Goal: Task Accomplishment & Management: Use online tool/utility

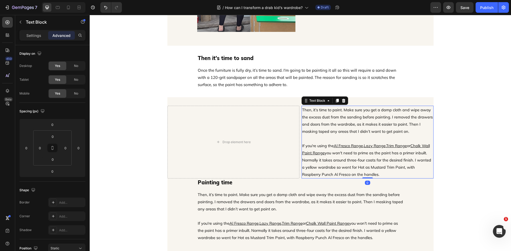
click at [341, 99] on icon at bounding box center [342, 101] width 3 height 4
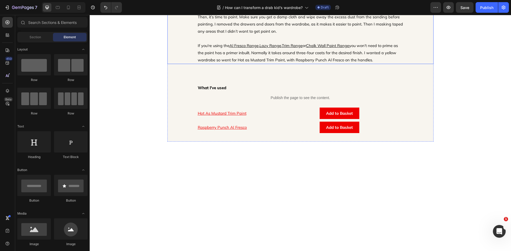
scroll to position [673, 0]
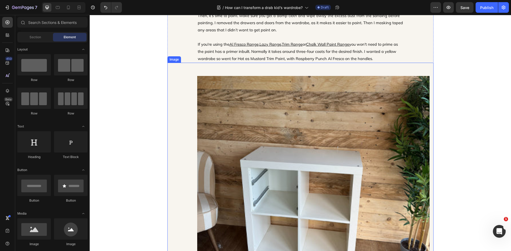
click at [380, 157] on img at bounding box center [313, 198] width 232 height 245
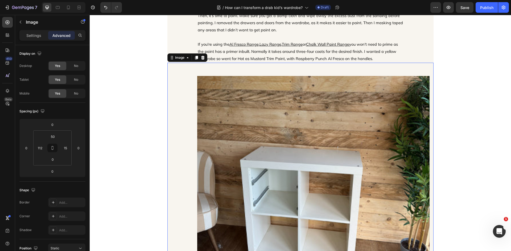
click at [343, 190] on img at bounding box center [313, 198] width 232 height 245
click at [35, 38] on p "Settings" at bounding box center [33, 36] width 15 height 6
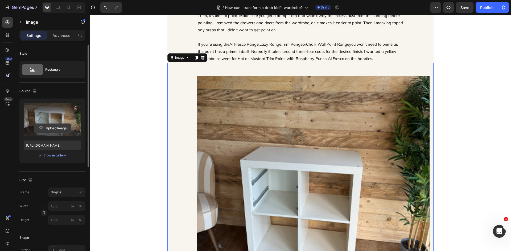
click at [55, 128] on input "file" at bounding box center [52, 128] width 37 height 9
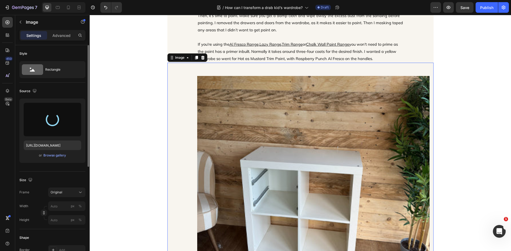
type input "[URL][DOMAIN_NAME]"
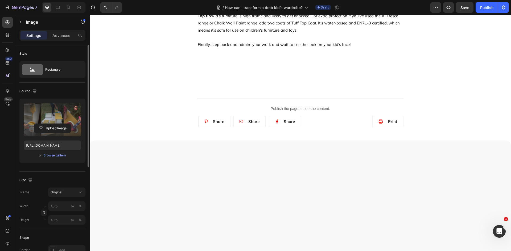
scroll to position [798, 0]
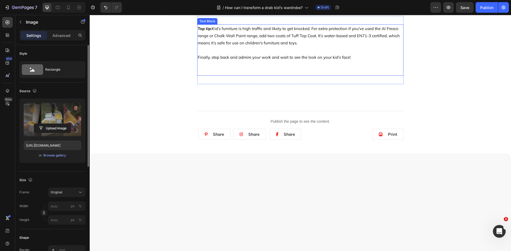
click at [320, 75] on p "Top tip: Kid’s furniture is high traffic and likely to get knocked. For extra p…" at bounding box center [300, 50] width 205 height 50
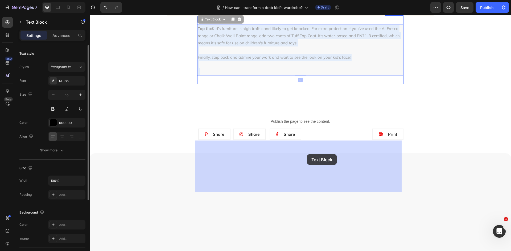
drag, startPoint x: 289, startPoint y: 153, endPoint x: 307, endPoint y: 154, distance: 18.1
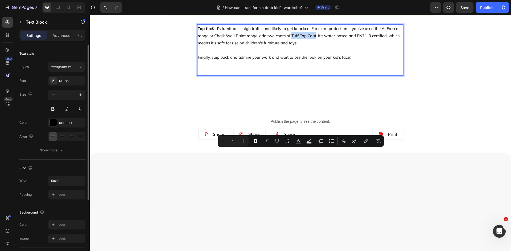
drag, startPoint x: 289, startPoint y: 152, endPoint x: 312, endPoint y: 153, distance: 23.5
click at [312, 75] on p "Top tip: Kid’s furniture is high traffic and likely to get knocked. For extra p…" at bounding box center [300, 50] width 205 height 50
click at [363, 143] on icon "Editor contextual toolbar" at bounding box center [365, 141] width 5 height 5
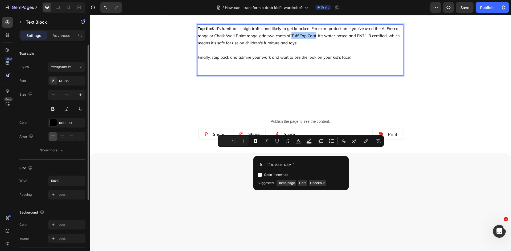
scroll to position [0, 60]
type input "[URL][DOMAIN_NAME]"
click at [279, 174] on span "Open in new tab" at bounding box center [276, 175] width 24 height 6
checkbox input "true"
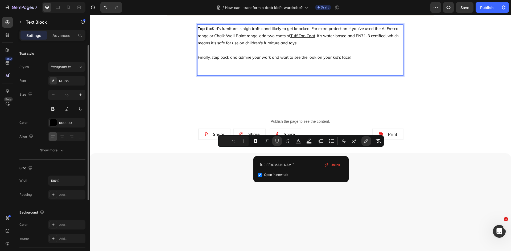
scroll to position [0, 0]
click at [365, 75] on p "Top tip: Kid’s furniture is high traffic and likely to get knocked. For extra p…" at bounding box center [300, 50] width 205 height 50
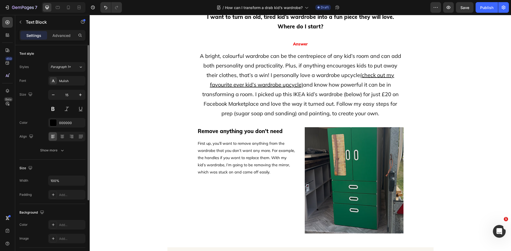
scroll to position [239, 0]
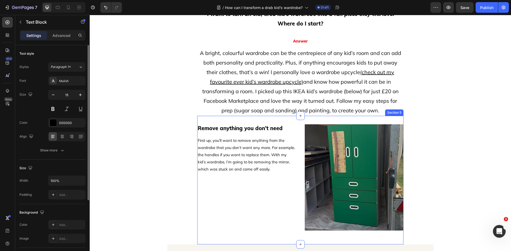
click at [290, 120] on div "Remove anything you don't need Heading First up, you’ll want to remove anything…" at bounding box center [300, 180] width 206 height 129
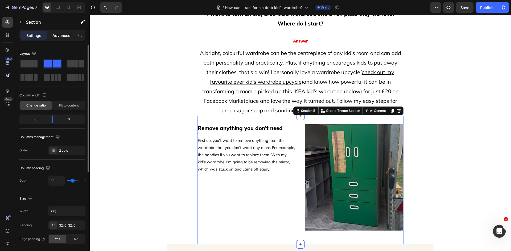
click at [61, 34] on p "Advanced" at bounding box center [61, 36] width 18 height 6
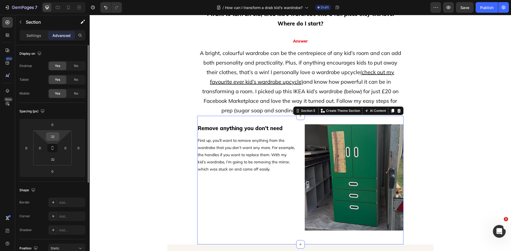
click at [55, 133] on input "32" at bounding box center [52, 137] width 11 height 8
type input "48"
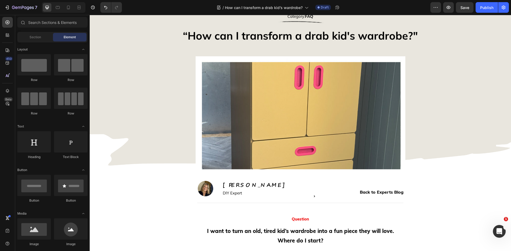
scroll to position [0, 0]
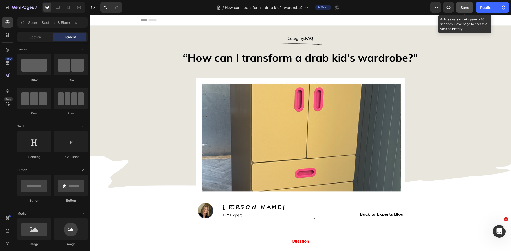
click at [470, 6] on button "Save" at bounding box center [464, 7] width 18 height 11
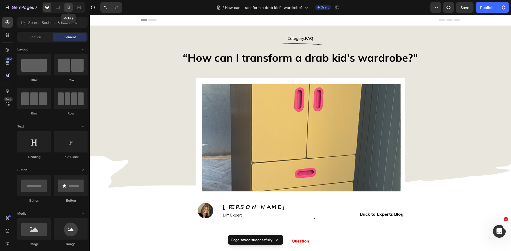
click at [72, 10] on div at bounding box center [68, 7] width 9 height 9
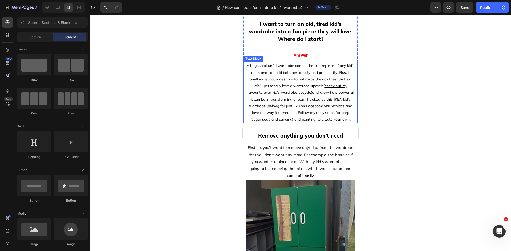
scroll to position [266, 0]
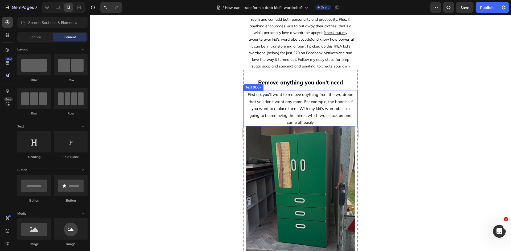
click at [330, 126] on p "First up, you’ll want to remove anything from the wardrobe that you don’t want …" at bounding box center [300, 108] width 108 height 35
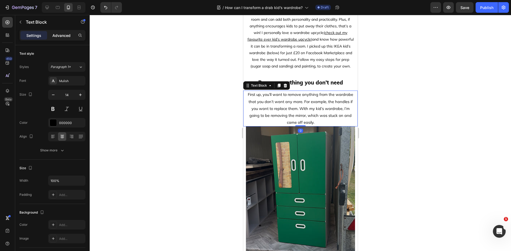
click at [66, 36] on p "Advanced" at bounding box center [61, 36] width 18 height 6
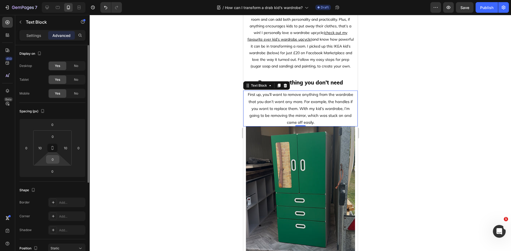
click at [54, 161] on input "0" at bounding box center [52, 160] width 11 height 8
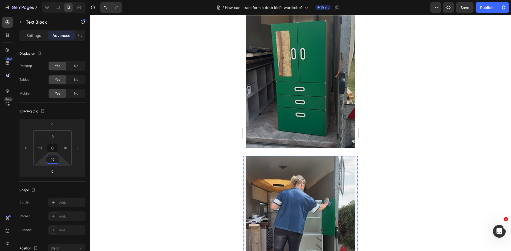
scroll to position [372, 0]
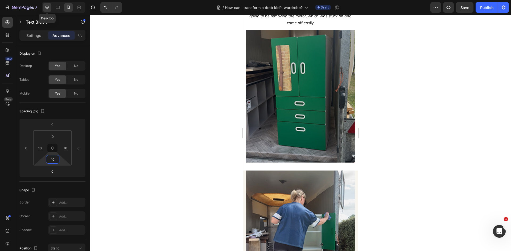
type input "10"
click at [51, 7] on div at bounding box center [47, 7] width 9 height 9
type input "0"
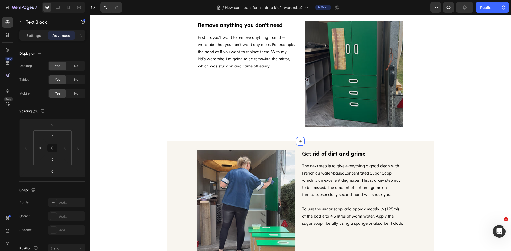
scroll to position [329, 0]
click at [351, 145] on div "Image Get rid of dirt and grime Heading The next step is to give everything a g…" at bounding box center [300, 206] width 266 height 129
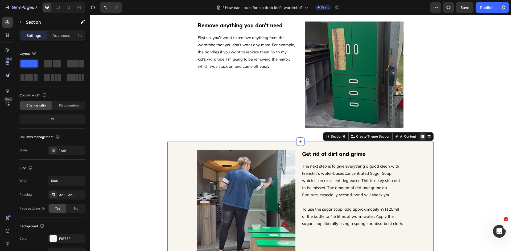
click at [422, 136] on icon at bounding box center [422, 137] width 4 height 4
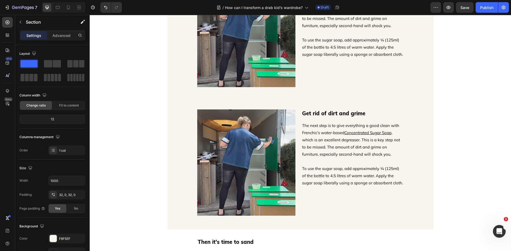
scroll to position [486, 0]
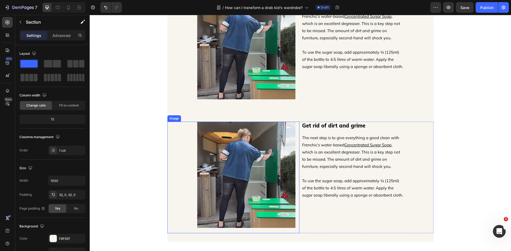
click at [232, 148] on img at bounding box center [246, 175] width 98 height 106
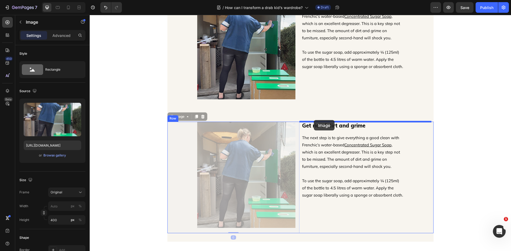
drag, startPoint x: 169, startPoint y: 118, endPoint x: 313, endPoint y: 120, distance: 144.1
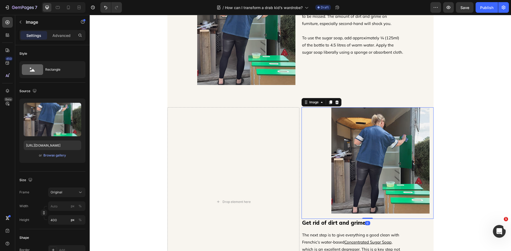
scroll to position [513, 0]
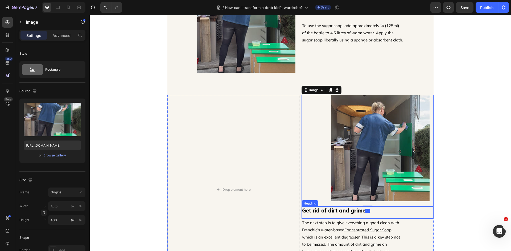
click at [322, 211] on h2 "Get rid of dirt and grime" at bounding box center [367, 211] width 132 height 8
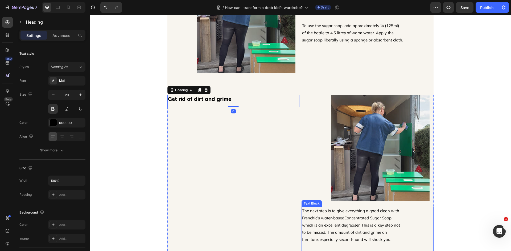
click at [326, 219] on p "The next step is to give everything a good clean with Frenchic’s water-based Co…" at bounding box center [352, 225] width 101 height 36
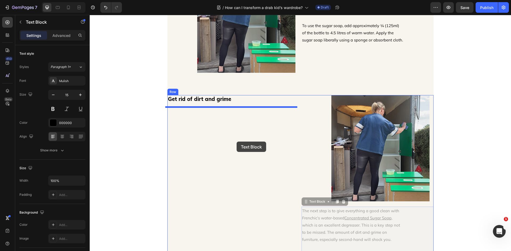
drag, startPoint x: 305, startPoint y: 203, endPoint x: 236, endPoint y: 140, distance: 93.3
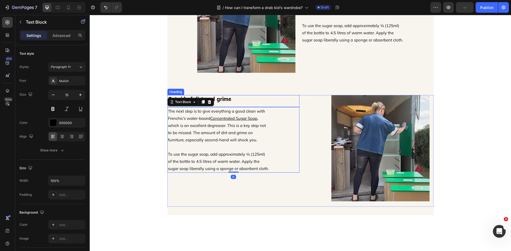
click at [237, 98] on h2 "Get rid of dirt and grime" at bounding box center [233, 99] width 132 height 8
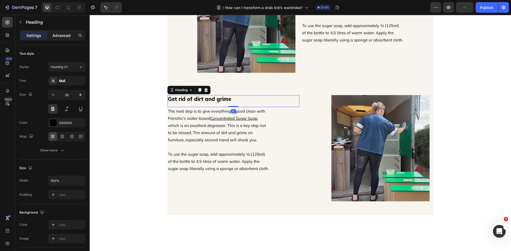
click at [58, 39] on div "Advanced" at bounding box center [61, 35] width 27 height 9
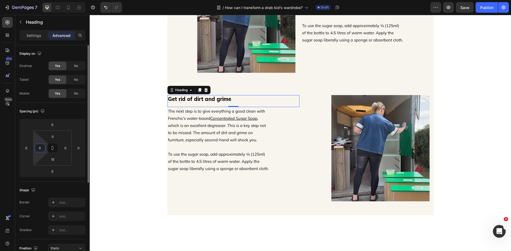
click at [43, 146] on input "0" at bounding box center [40, 148] width 8 height 8
type input "112"
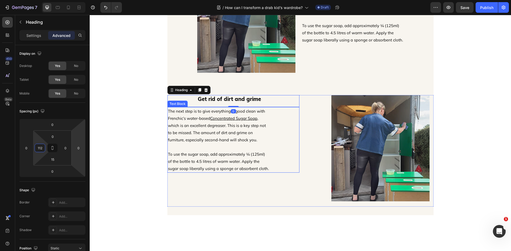
click at [186, 139] on p "The next step is to give everything a good clean with Frenchic’s water-based Co…" at bounding box center [218, 126] width 101 height 36
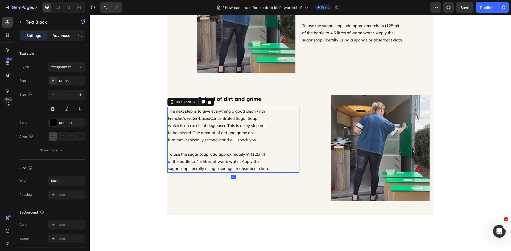
click at [62, 39] on div "Advanced" at bounding box center [61, 35] width 27 height 9
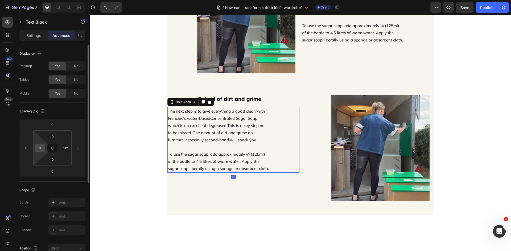
click at [43, 149] on input "0" at bounding box center [40, 148] width 8 height 8
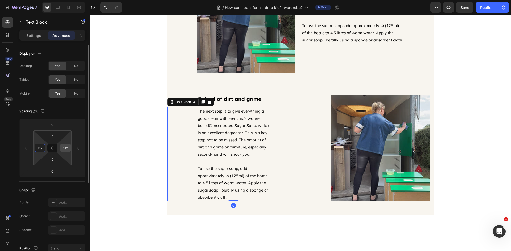
type input "112"
click at [65, 147] on input "112" at bounding box center [65, 148] width 8 height 8
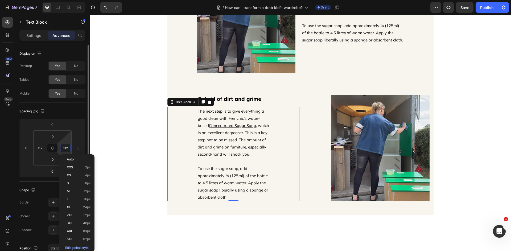
type input "0"
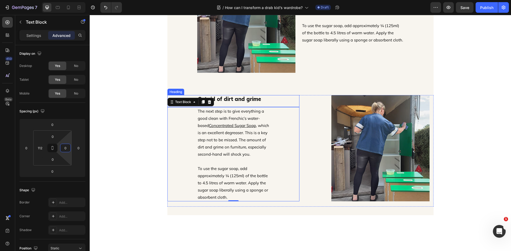
click at [230, 101] on h2 "Get rid of dirt and grime" at bounding box center [248, 99] width 102 height 8
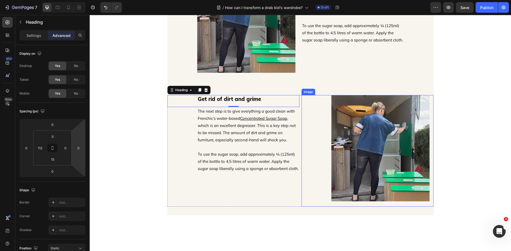
click at [353, 141] on img at bounding box center [380, 148] width 98 height 106
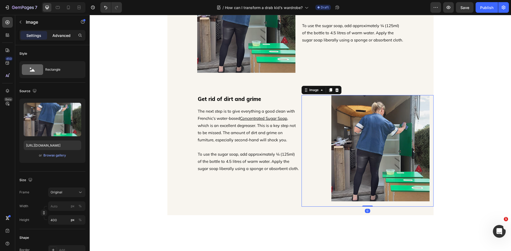
click at [66, 34] on p "Advanced" at bounding box center [61, 36] width 18 height 6
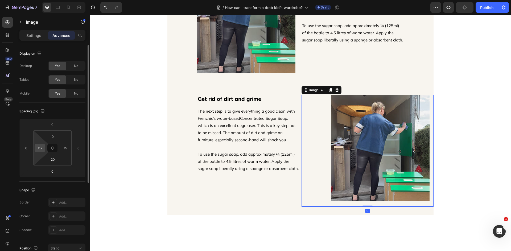
click at [44, 147] on input "112" at bounding box center [40, 148] width 8 height 8
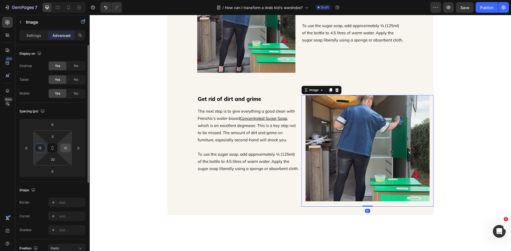
type input "15"
click at [68, 149] on input "15" at bounding box center [65, 148] width 8 height 8
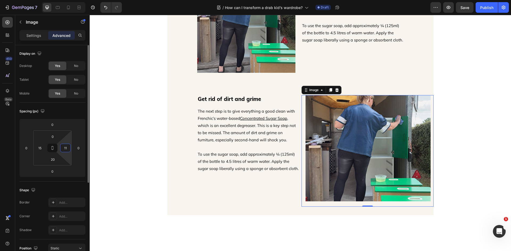
type input "112"
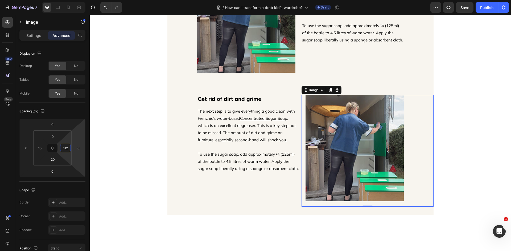
click at [433, 174] on section "Get rid of dirt and grime Heading The next step is to give everything a good cl…" at bounding box center [300, 151] width 274 height 129
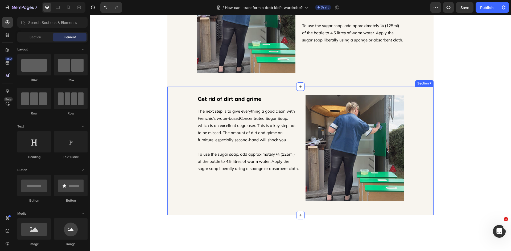
click at [251, 92] on div "Get rid of dirt and grime Heading The next step is to give everything a good cl…" at bounding box center [300, 151] width 266 height 129
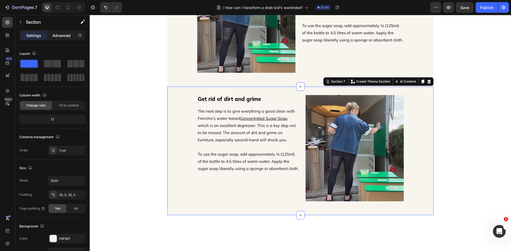
click at [56, 38] on div "Advanced" at bounding box center [61, 35] width 27 height 9
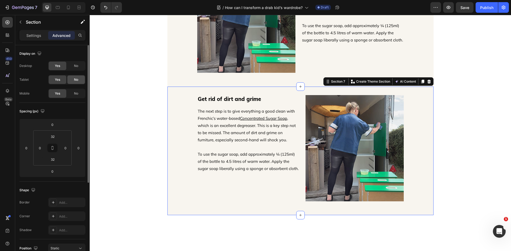
click at [78, 80] on div "No" at bounding box center [76, 80] width 18 height 9
click at [75, 68] on span "No" at bounding box center [76, 66] width 4 height 5
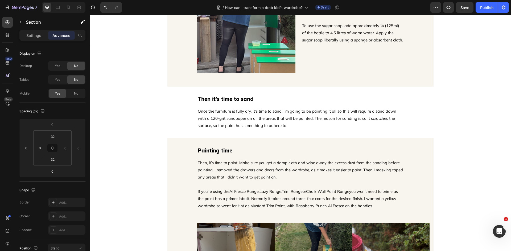
scroll to position [433, 0]
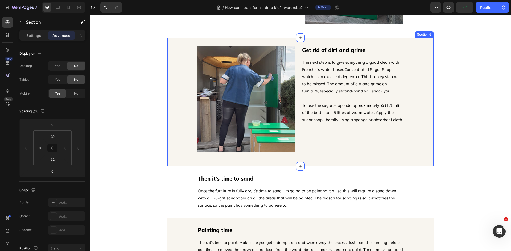
click at [362, 41] on div "Image Get rid of dirt and grime Heading The next step is to give everything a g…" at bounding box center [300, 102] width 266 height 129
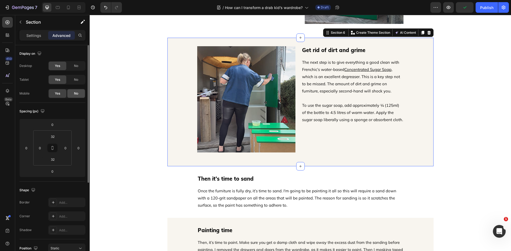
click at [75, 94] on span "No" at bounding box center [76, 93] width 4 height 5
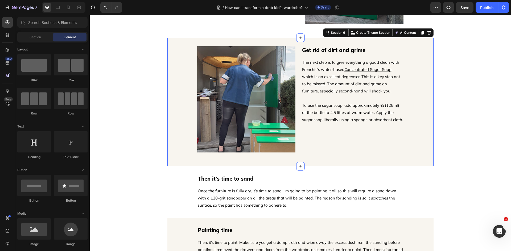
click at [461, 147] on div "Remove anything you don't need Heading First up, you’ll want to remove anything…" at bounding box center [300, 206] width 421 height 1226
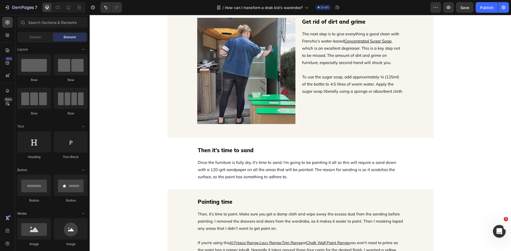
scroll to position [406, 0]
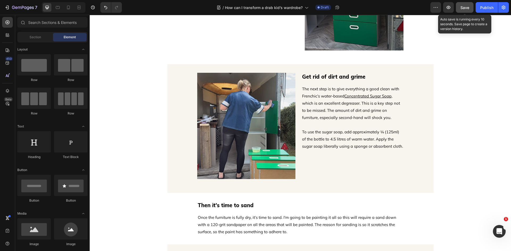
click at [471, 8] on button "Save" at bounding box center [464, 7] width 18 height 11
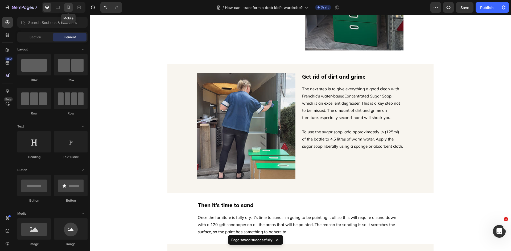
click at [71, 9] on div at bounding box center [68, 7] width 9 height 9
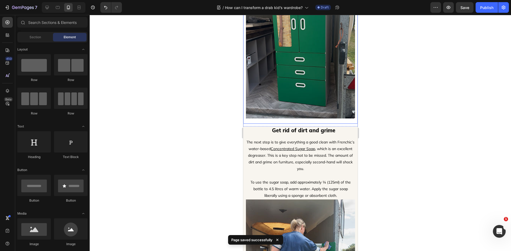
scroll to position [420, 0]
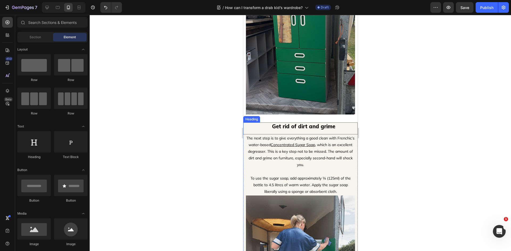
click at [341, 130] on h2 "Get rid of dirt and grime" at bounding box center [303, 127] width 108 height 8
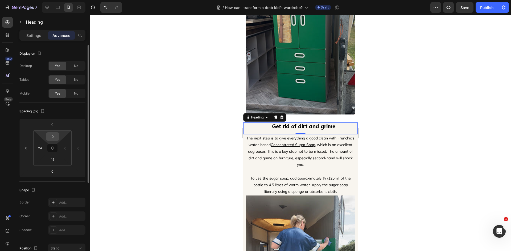
click at [55, 138] on input "0" at bounding box center [52, 137] width 11 height 8
type input "18"
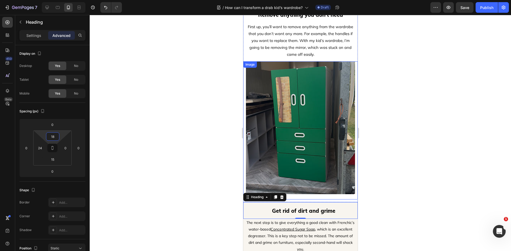
scroll to position [261, 0]
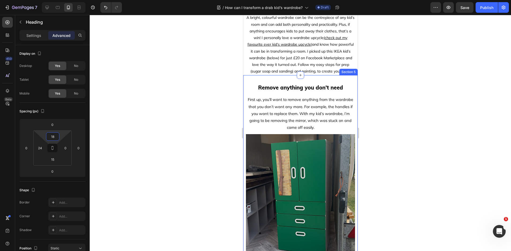
click at [293, 87] on div "Remove anything you don't need Heading First up, you’ll want to remove anything…" at bounding box center [300, 175] width 114 height 200
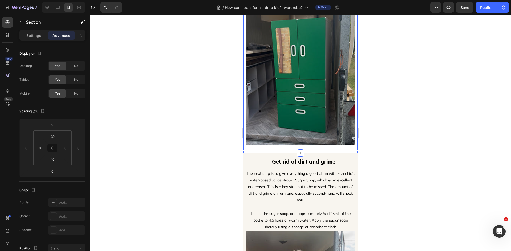
scroll to position [420, 0]
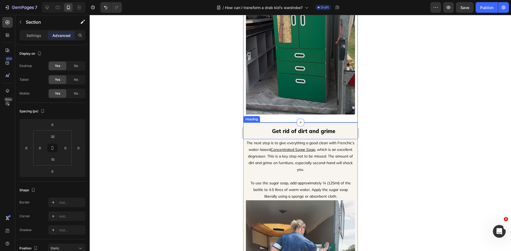
click at [333, 131] on h2 "Get rid of dirt and grime" at bounding box center [303, 131] width 108 height 8
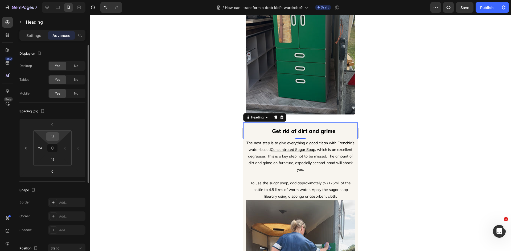
click at [56, 138] on input "18" at bounding box center [52, 137] width 11 height 8
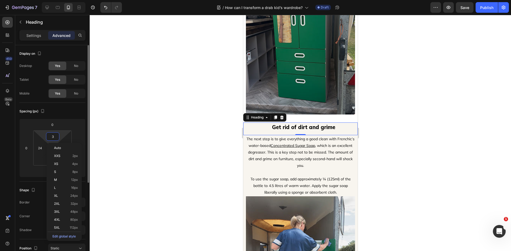
type input "32"
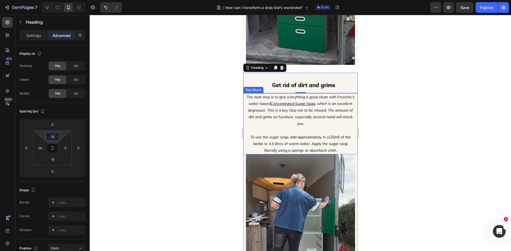
scroll to position [474, 0]
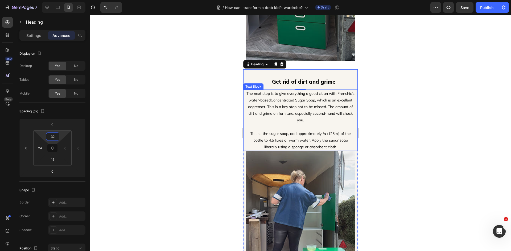
click at [337, 148] on p "To use the sugar soap, add approximately ¼ (125ml) of the bottle to 4.5 litres …" at bounding box center [300, 137] width 108 height 27
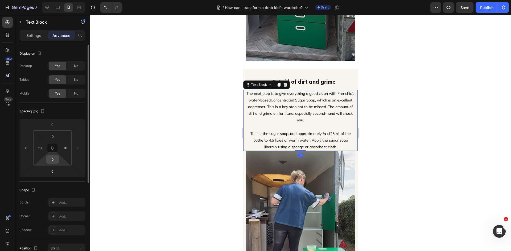
click at [56, 162] on input "0" at bounding box center [52, 160] width 11 height 8
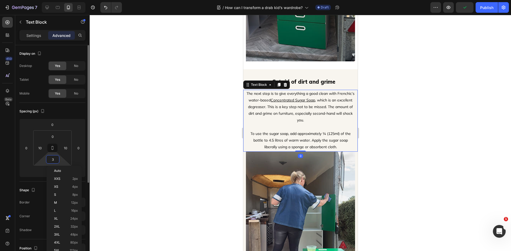
type input "32"
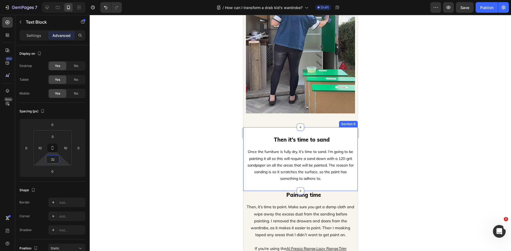
scroll to position [686, 0]
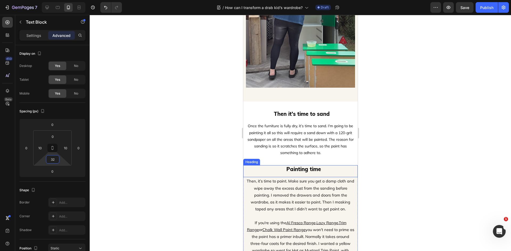
click at [326, 171] on h2 "Painting time" at bounding box center [303, 169] width 108 height 8
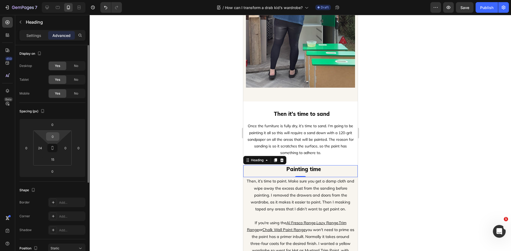
click at [57, 136] on input "0" at bounding box center [52, 137] width 11 height 8
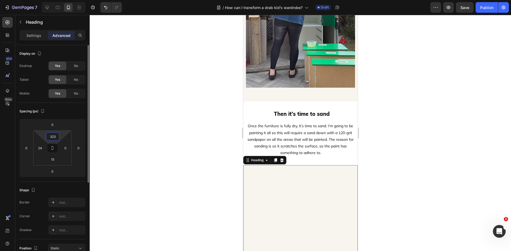
type input "32"
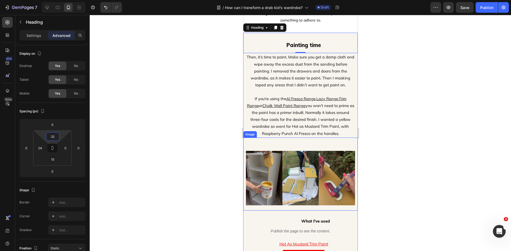
scroll to position [819, 0]
click at [304, 146] on div "Image" at bounding box center [300, 173] width 114 height 73
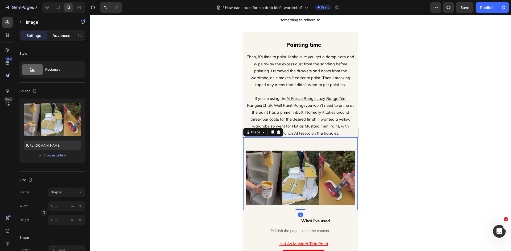
click at [61, 38] on p "Advanced" at bounding box center [61, 36] width 18 height 6
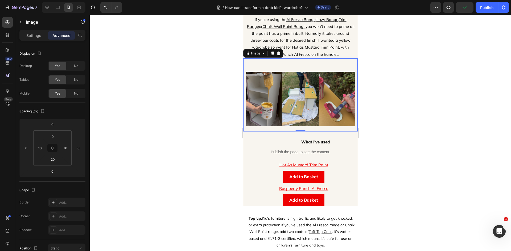
scroll to position [899, 0]
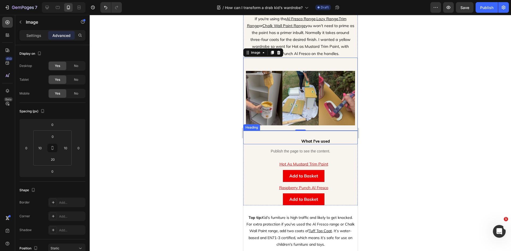
click at [319, 139] on h2 "What I've used" at bounding box center [315, 141] width 85 height 6
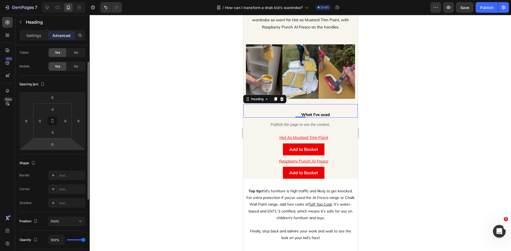
scroll to position [0, 0]
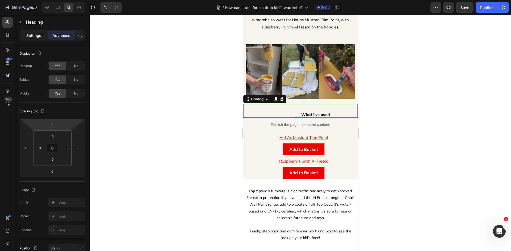
click at [39, 36] on p "Settings" at bounding box center [33, 36] width 15 height 6
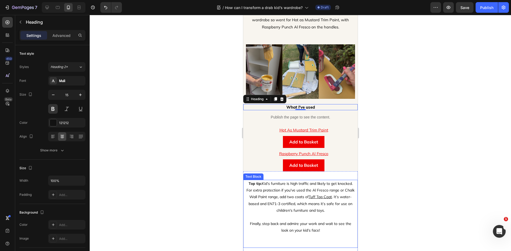
click at [311, 187] on p "Top tip: Kid’s furniture is high traffic and likely to get knocked. For extra p…" at bounding box center [300, 214] width 108 height 67
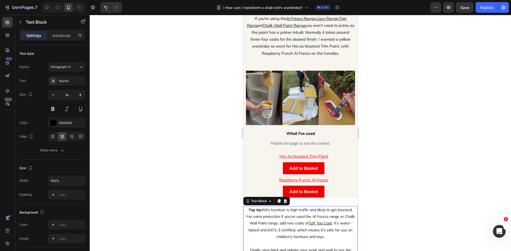
scroll to position [899, 0]
click at [246, 190] on div "Raspberry Punch Al Fresco Product Title Add to Basket Add to Cart Row Product" at bounding box center [300, 186] width 114 height 23
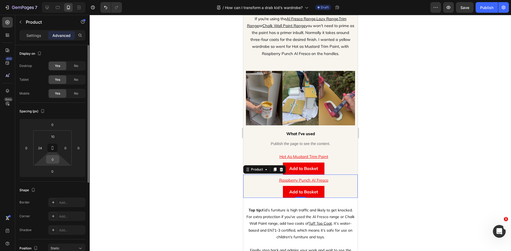
click at [55, 162] on input "0" at bounding box center [52, 160] width 11 height 8
type input "32"
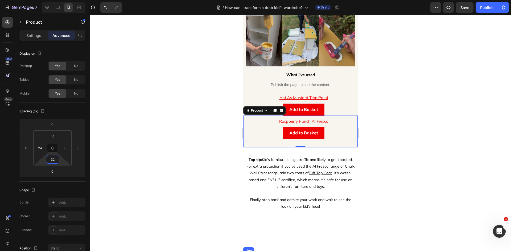
scroll to position [1032, 0]
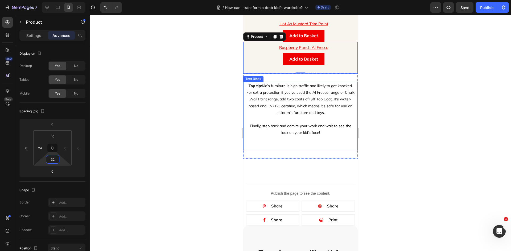
click at [311, 144] on p "Top tip: Kid’s furniture is high traffic and likely to get knocked. For extra p…" at bounding box center [300, 116] width 108 height 67
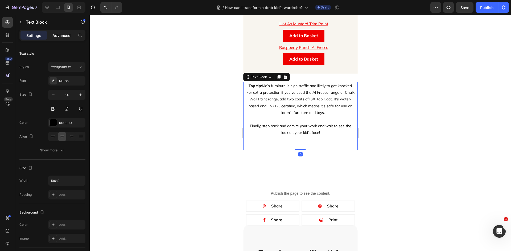
click at [59, 35] on p "Advanced" at bounding box center [61, 36] width 18 height 6
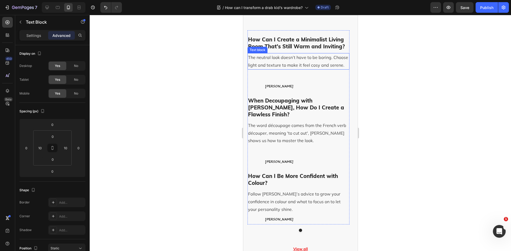
scroll to position [1271, 0]
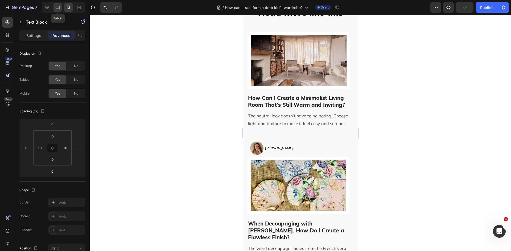
click at [55, 8] on icon at bounding box center [57, 7] width 5 height 5
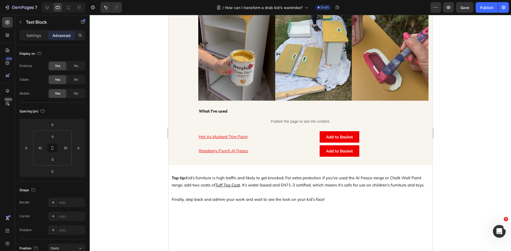
scroll to position [924, 0]
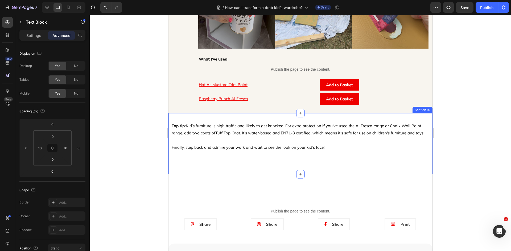
click at [250, 115] on div "Top tip: Kid’s furniture is high traffic and likely to get knocked. For extra p…" at bounding box center [300, 143] width 264 height 61
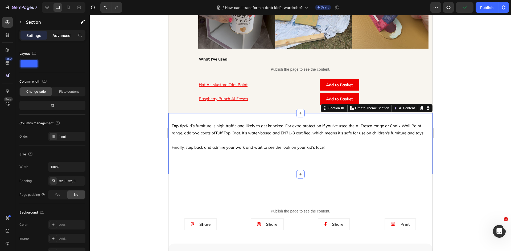
click at [62, 35] on p "Advanced" at bounding box center [61, 36] width 18 height 6
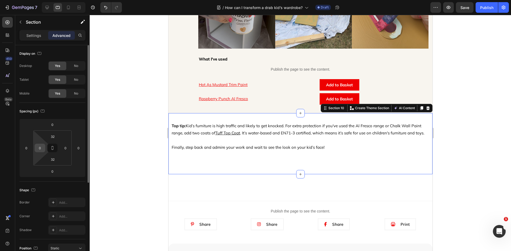
click at [43, 147] on input "0" at bounding box center [40, 148] width 8 height 8
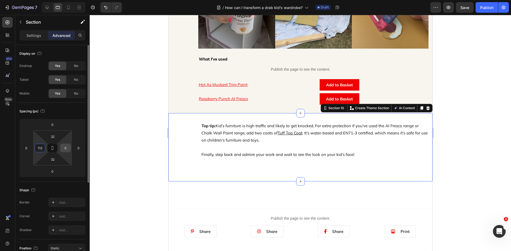
type input "112"
click at [69, 147] on input "0" at bounding box center [65, 148] width 8 height 8
type input "112"
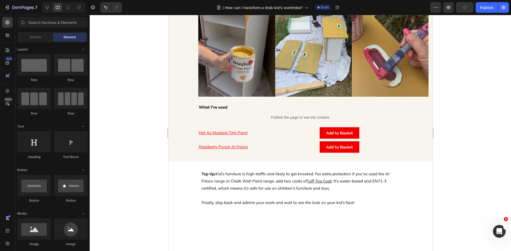
scroll to position [898, 0]
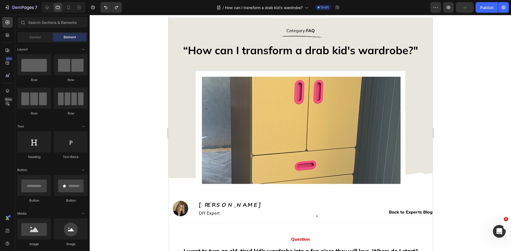
scroll to position [0, 0]
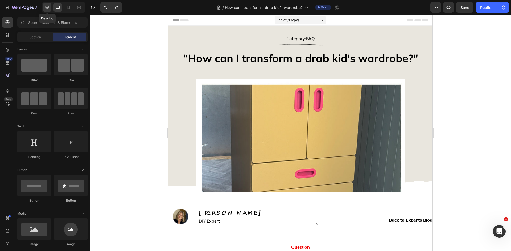
click at [45, 9] on icon at bounding box center [46, 7] width 5 height 5
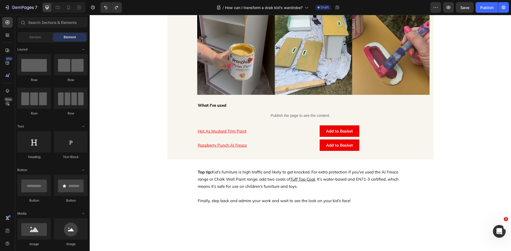
scroll to position [851, 0]
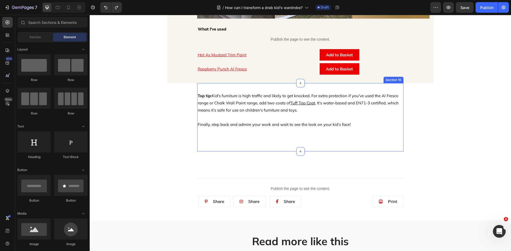
click at [265, 150] on div "Top tip: Kid’s furniture is high traffic and likely to get knocked. For extra p…" at bounding box center [300, 117] width 206 height 68
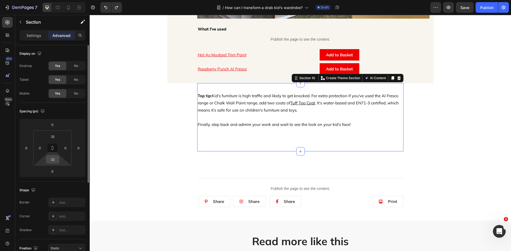
click at [56, 158] on input "32" at bounding box center [52, 160] width 11 height 8
type input "0"
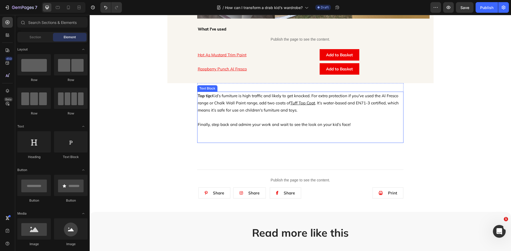
click at [199, 134] on p "Top tip: Kid’s furniture is high traffic and likely to get knocked. For extra p…" at bounding box center [300, 117] width 205 height 50
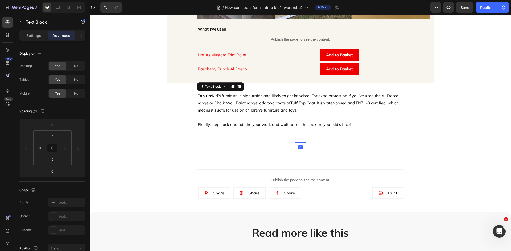
click at [204, 134] on p "Top tip: Kid’s furniture is high traffic and likely to get knocked. For extra p…" at bounding box center [300, 117] width 205 height 50
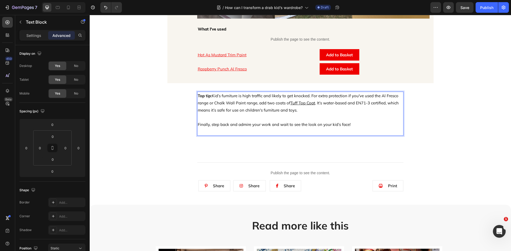
click at [199, 132] on p "Top tip: Kid’s furniture is high traffic and likely to get knocked. For extra p…" at bounding box center [300, 113] width 205 height 43
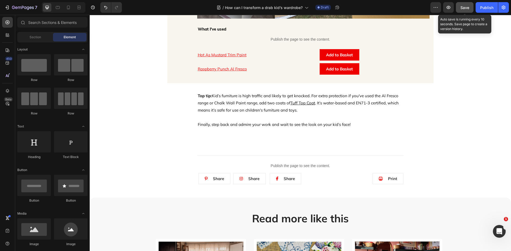
click at [463, 7] on span "Save" at bounding box center [464, 7] width 9 height 5
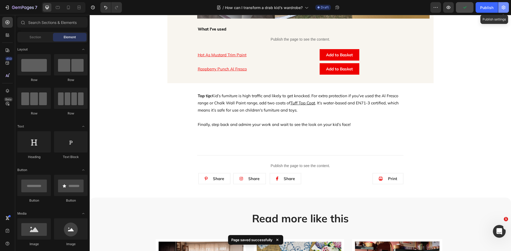
click at [503, 10] on button "button" at bounding box center [503, 7] width 11 height 11
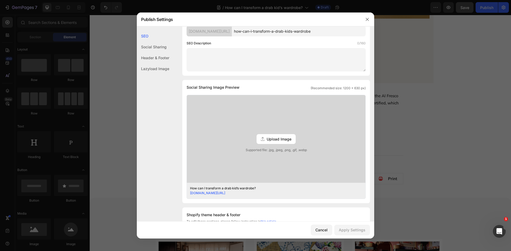
scroll to position [80, 0]
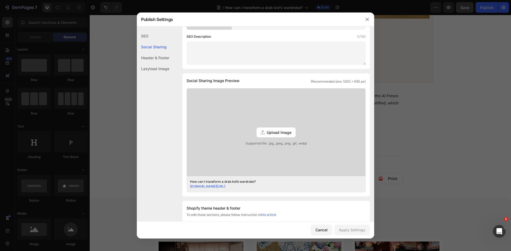
click at [284, 132] on span "Upload Image" at bounding box center [278, 133] width 25 height 6
click at [0, 0] on input "Upload Image Supported file: .jpg, .jpeg, .png, .gif, .webp" at bounding box center [0, 0] width 0 height 0
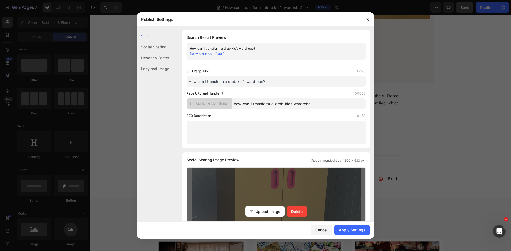
scroll to position [0, 0]
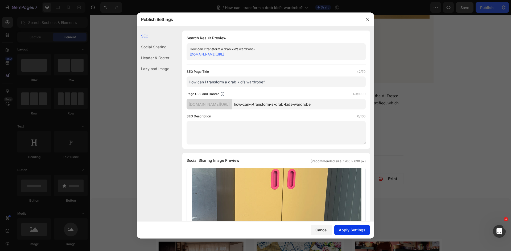
click at [349, 229] on div "Apply Settings" at bounding box center [351, 230] width 27 height 6
click at [370, 18] on button "button" at bounding box center [367, 19] width 9 height 9
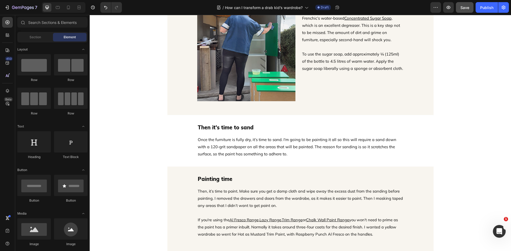
scroll to position [425, 0]
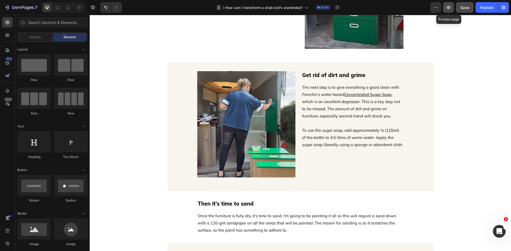
click at [447, 7] on icon "button" at bounding box center [447, 7] width 5 height 5
click at [449, 7] on icon "button" at bounding box center [447, 7] width 5 height 5
click at [443, 2] on button "button" at bounding box center [448, 7] width 11 height 11
